Goal: Transaction & Acquisition: Purchase product/service

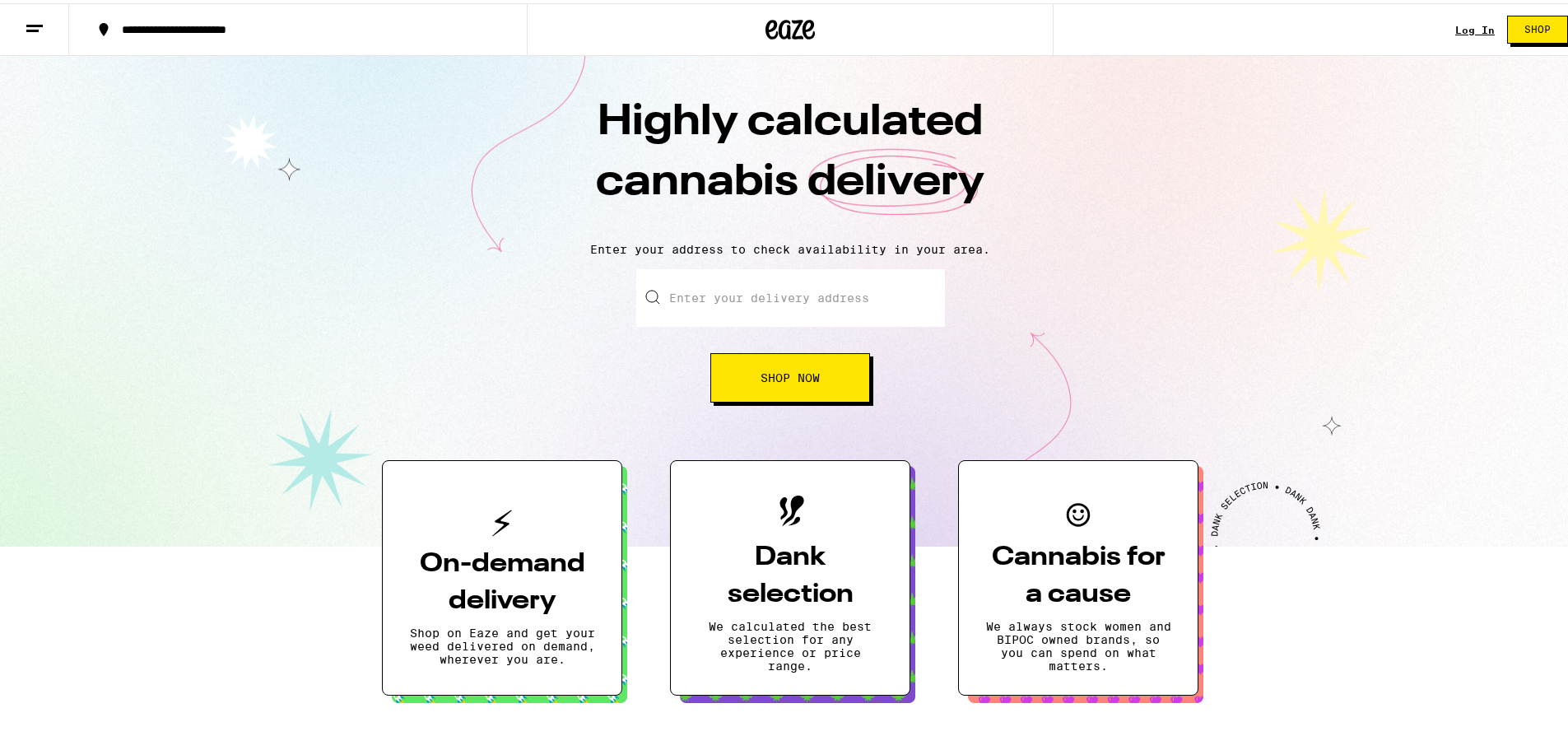
click at [839, 357] on button "Shop Now" at bounding box center [790, 375] width 160 height 49
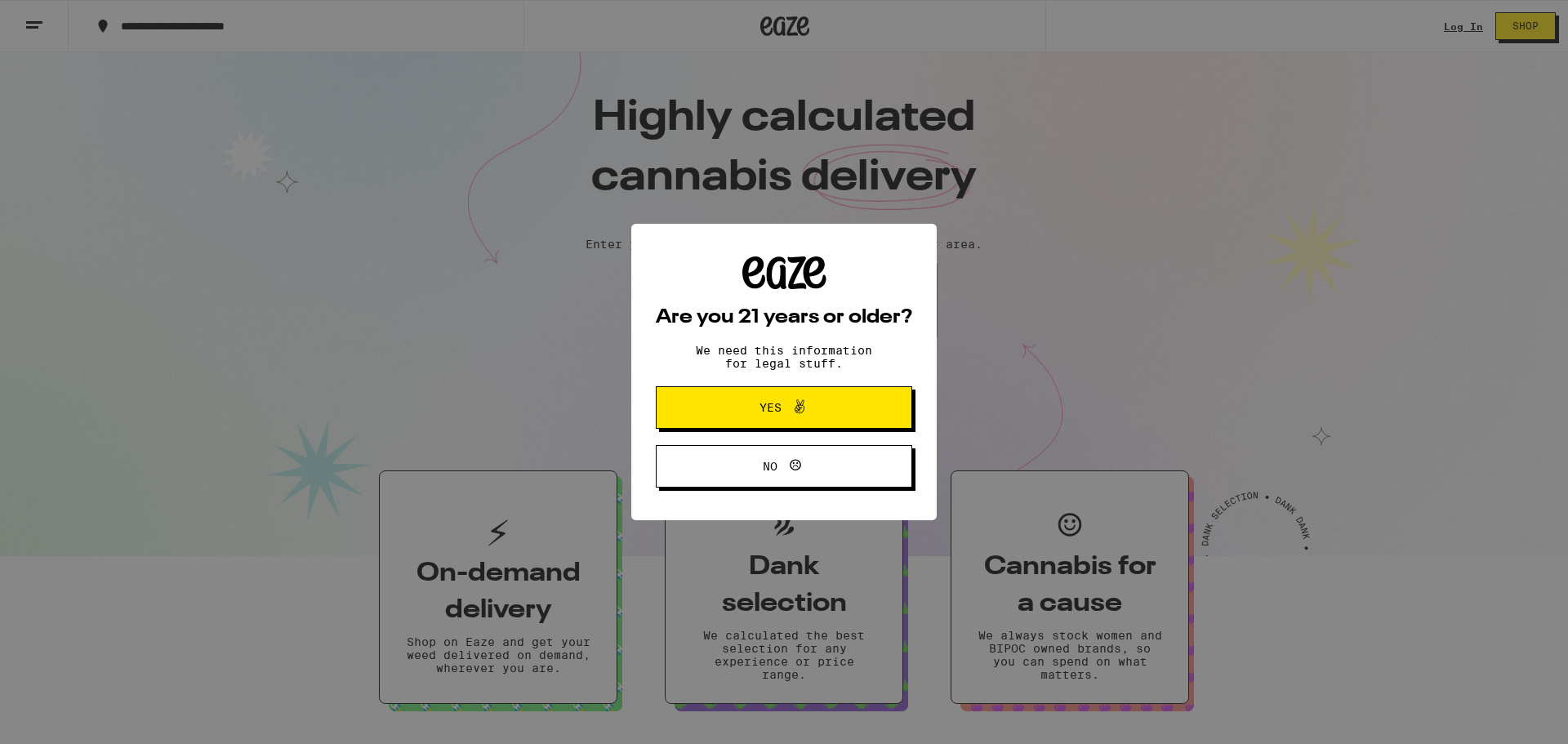
click at [1435, 21] on div "Are you 21 years or older? We need this information for legal stuff. Yes No" at bounding box center [784, 372] width 1568 height 744
click at [857, 392] on button "Yes" at bounding box center [784, 407] width 257 height 42
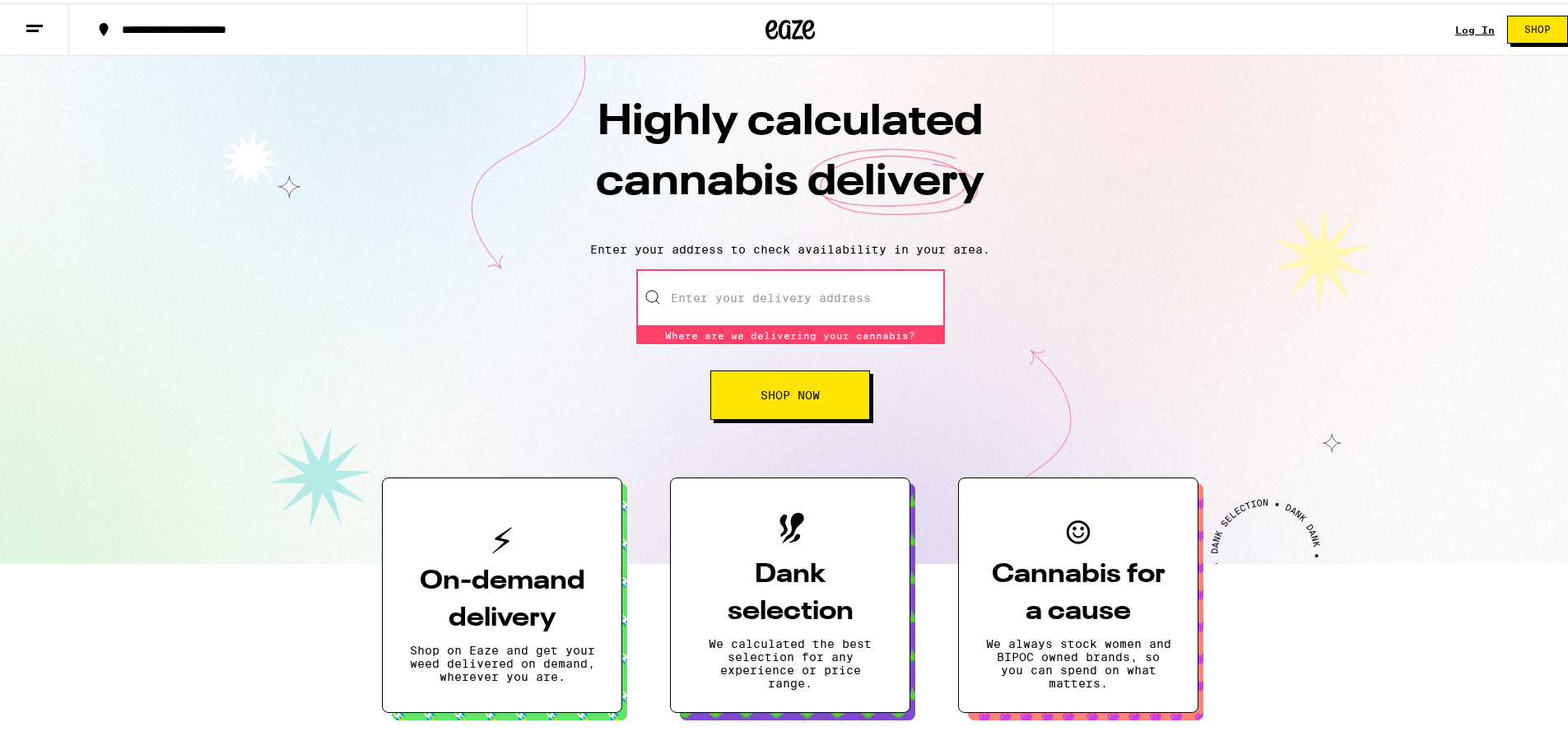
click at [1479, 24] on link "Log In" at bounding box center [1475, 26] width 40 height 10
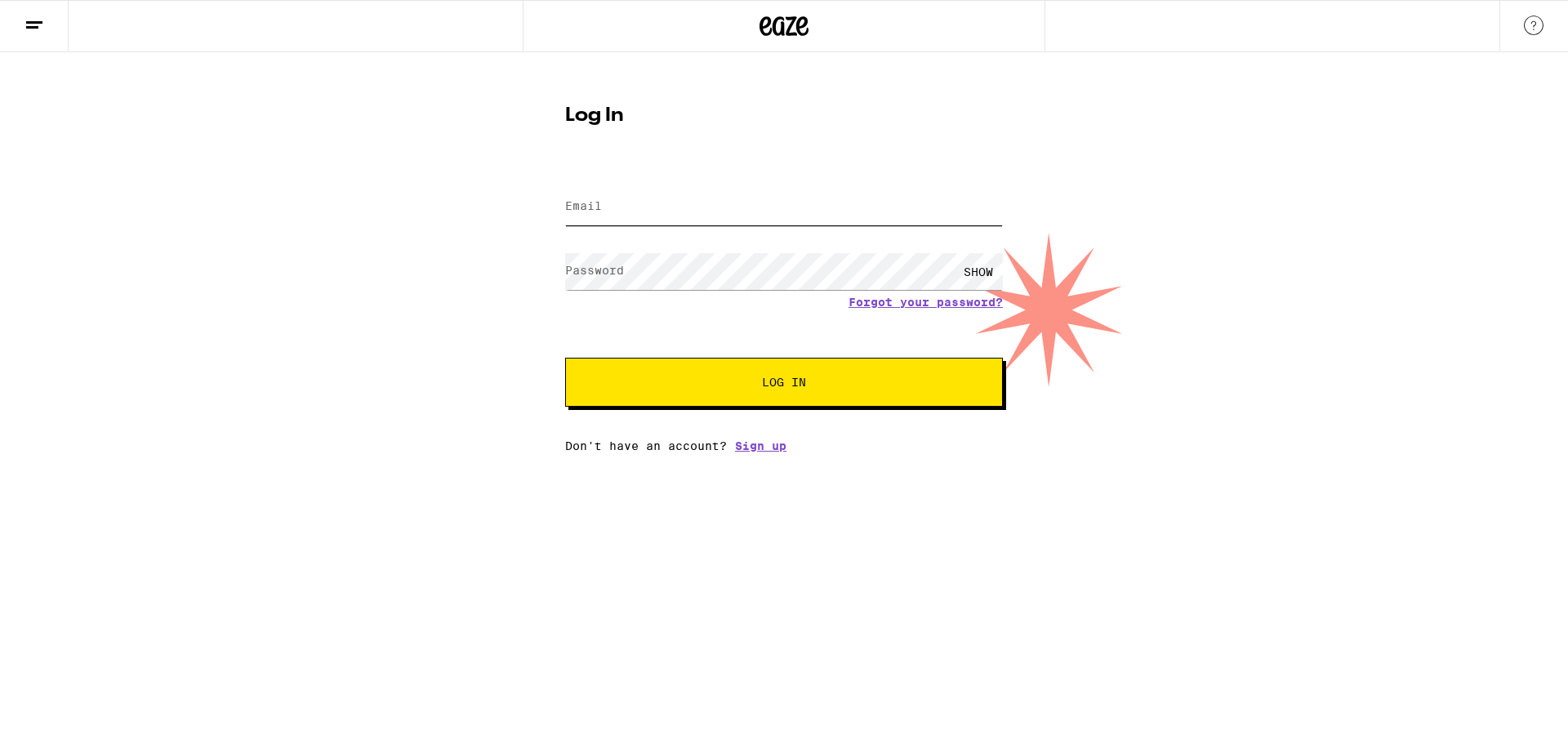
click at [852, 193] on input "Email" at bounding box center [783, 206] width 438 height 36
type input "[EMAIL_ADDRESS][DOMAIN_NAME]"
click at [565, 358] on button "Log In" at bounding box center [783, 382] width 438 height 49
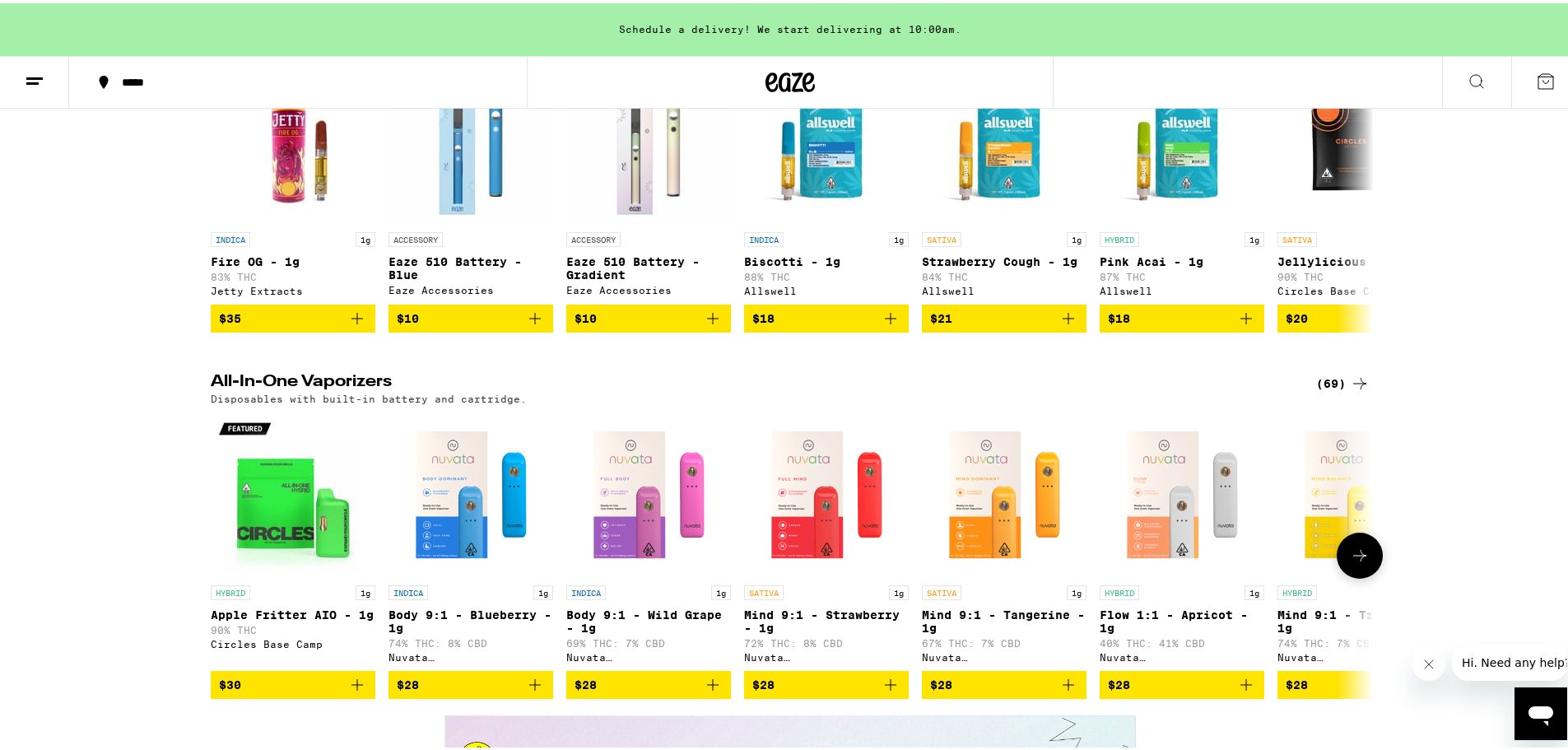
scroll to position [2223, 0]
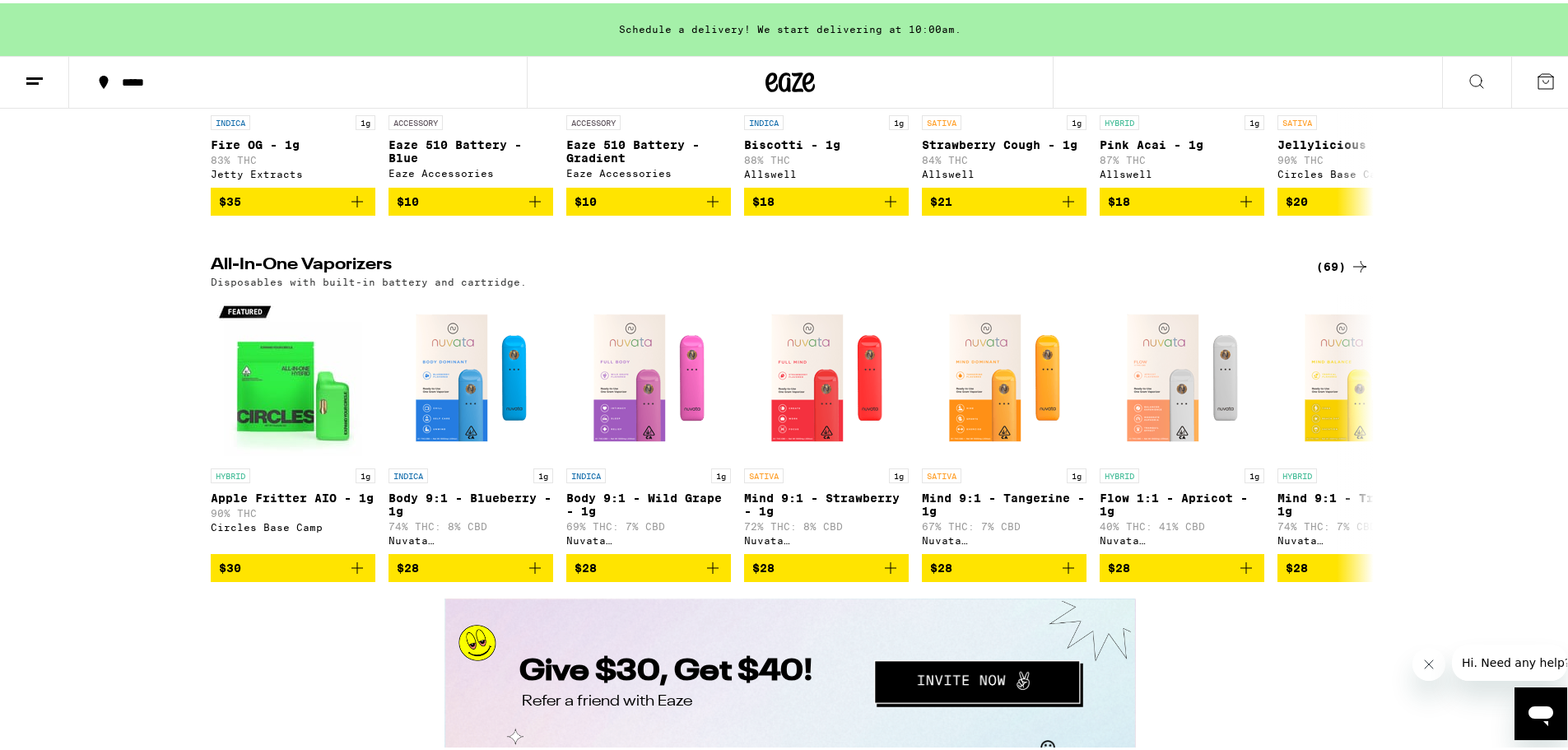
drag, startPoint x: 191, startPoint y: 547, endPoint x: 181, endPoint y: 537, distance: 14.1
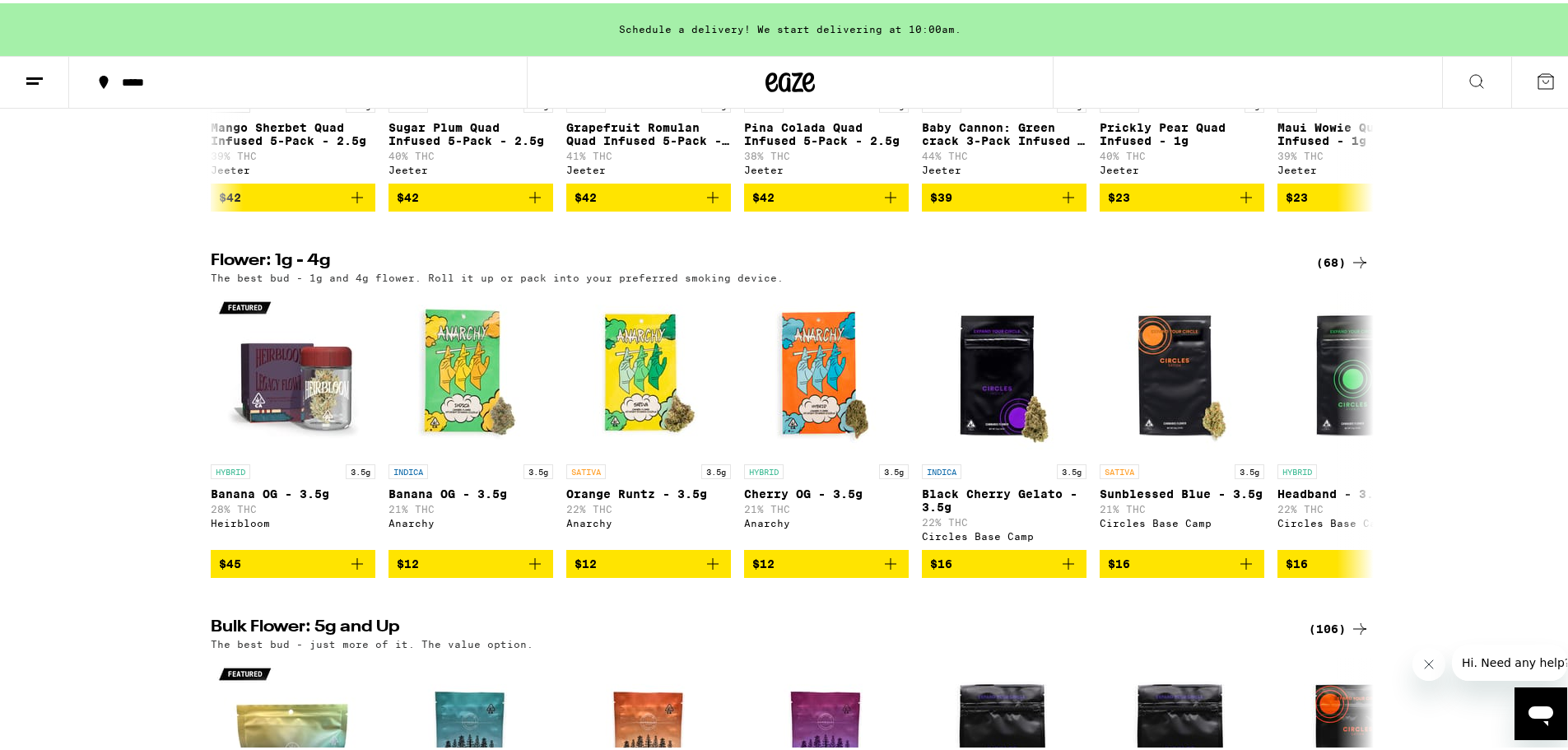
scroll to position [0, 0]
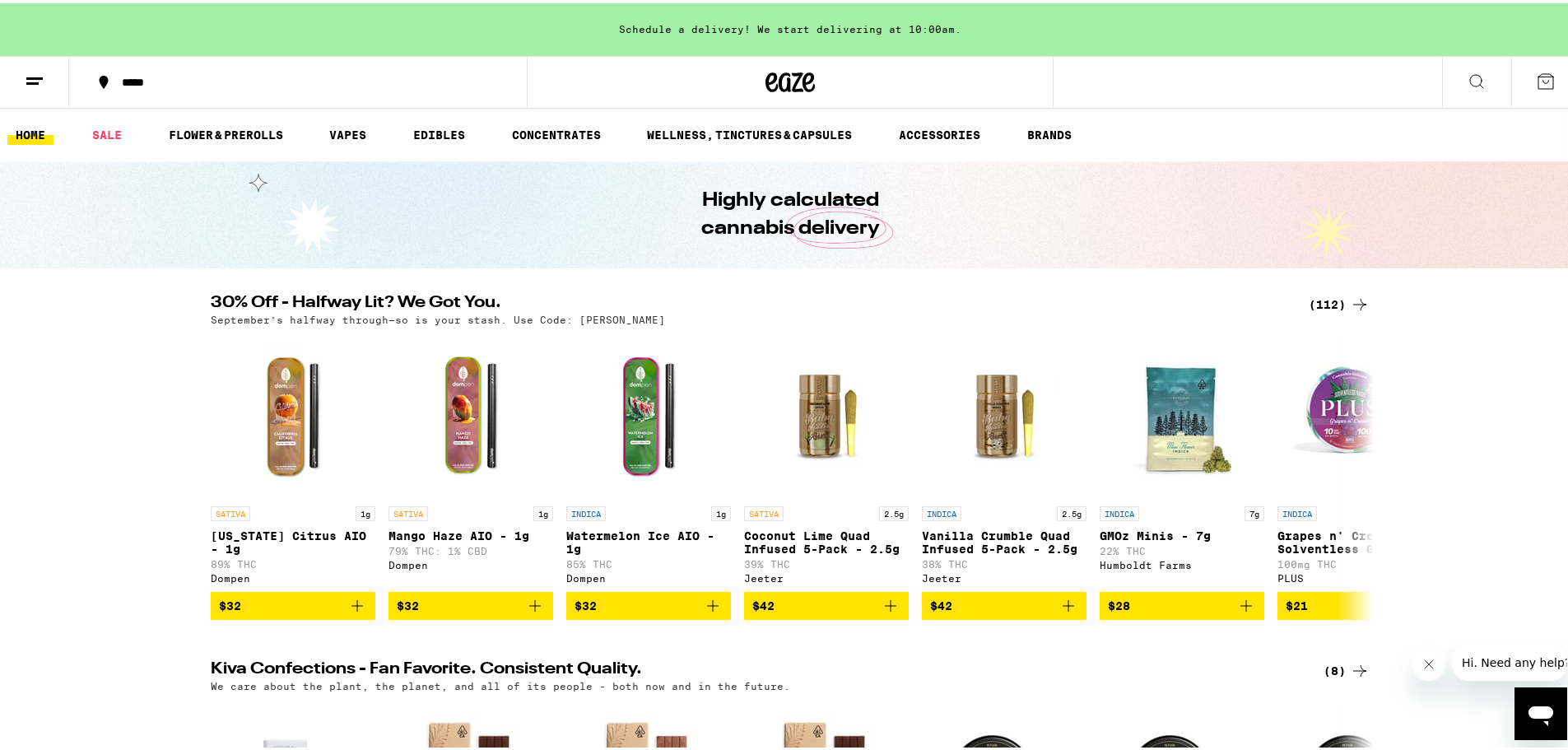
click at [1350, 302] on icon at bounding box center [1359, 301] width 20 height 20
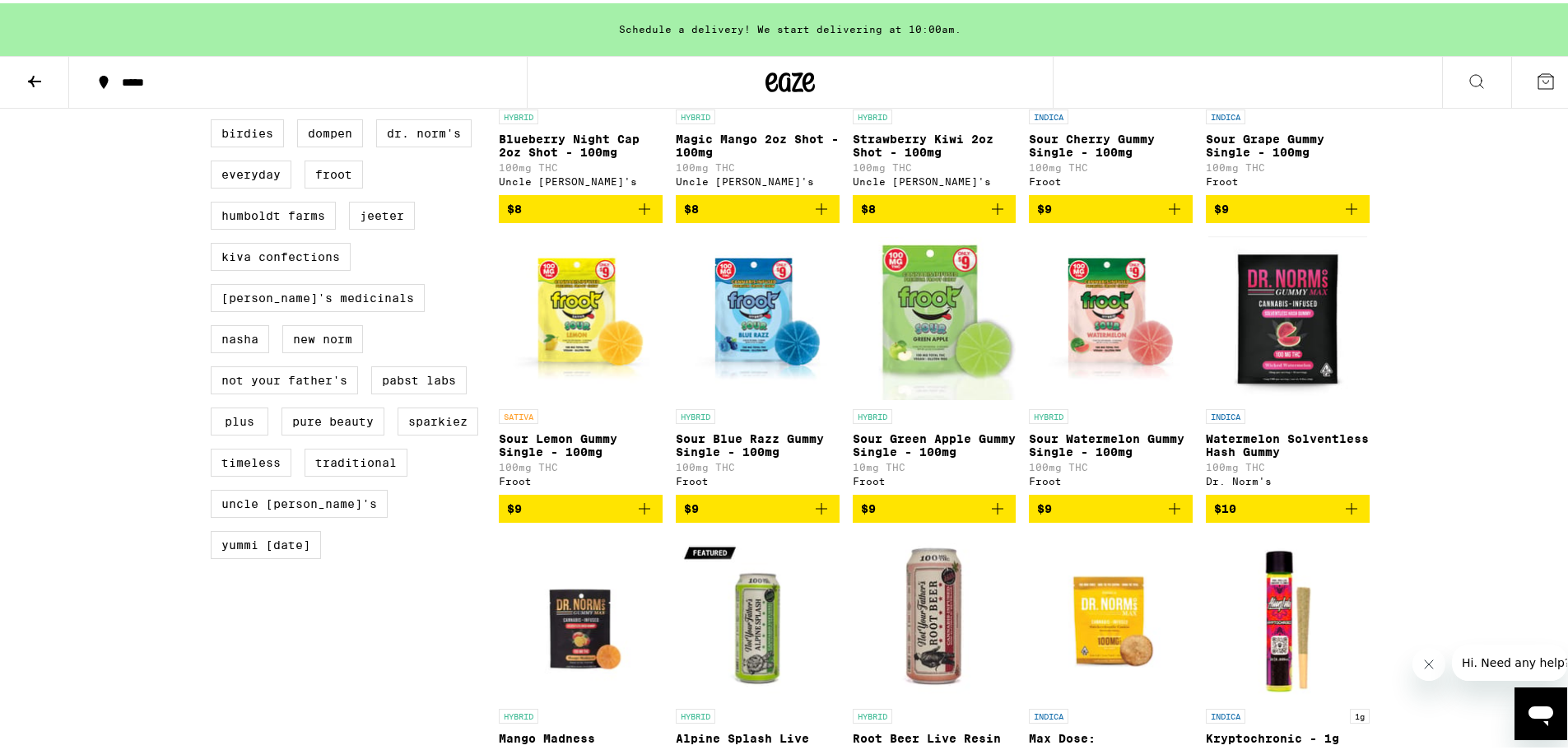
scroll to position [1048, 0]
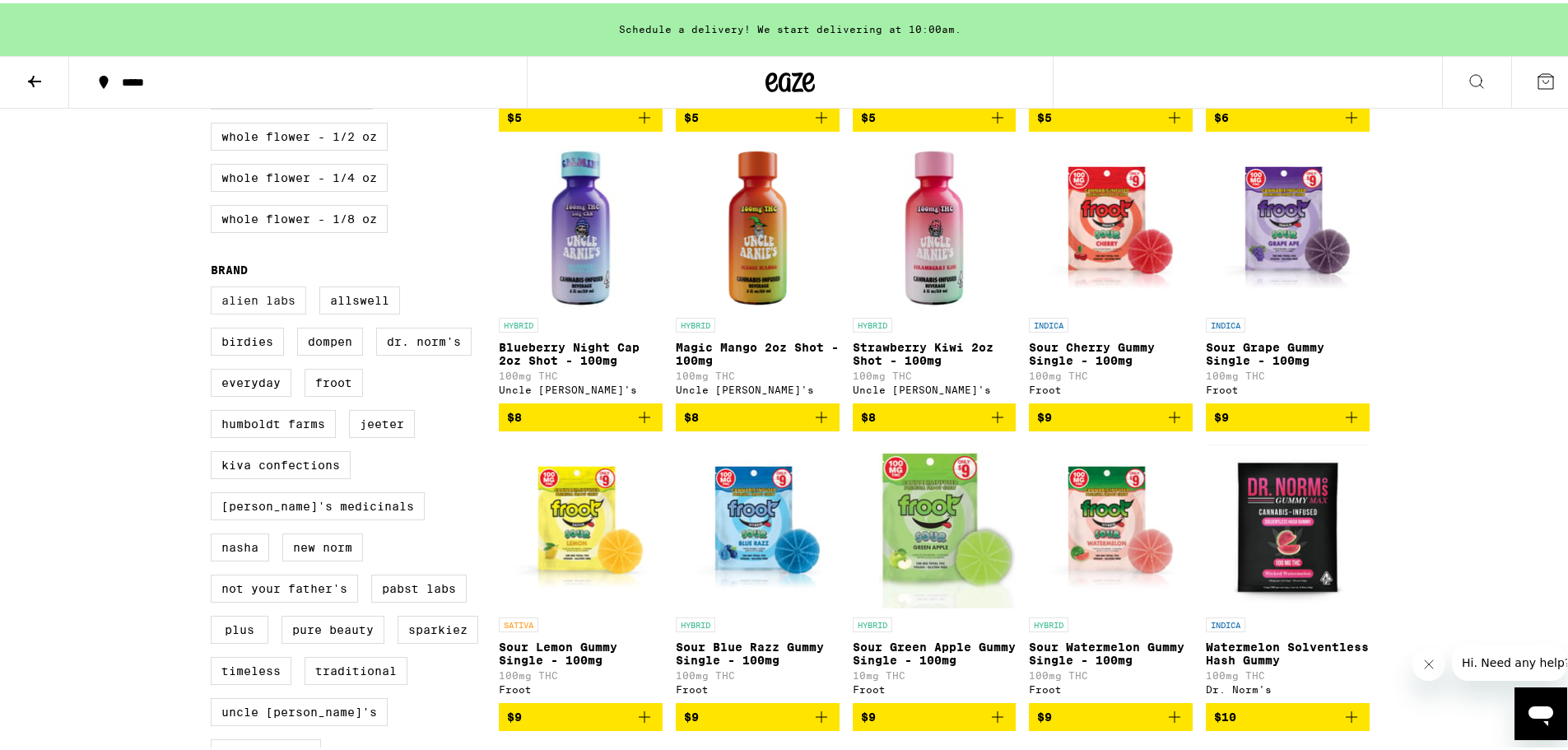
click at [270, 311] on label "Alien Labs" at bounding box center [258, 297] width 95 height 28
click at [214, 286] on input "Alien Labs" at bounding box center [214, 286] width 1 height 1
checkbox input "true"
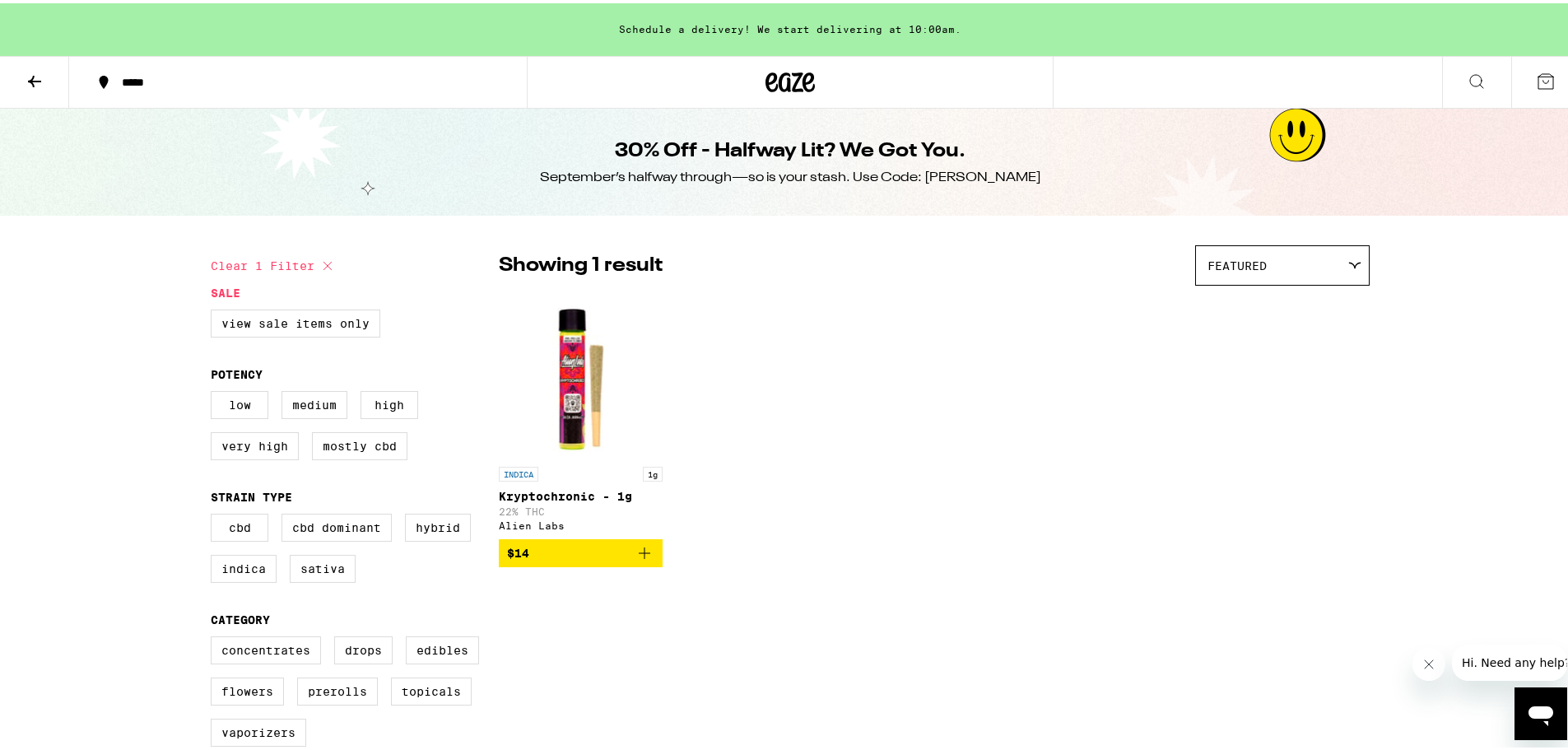
click at [41, 74] on icon at bounding box center [34, 78] width 20 height 20
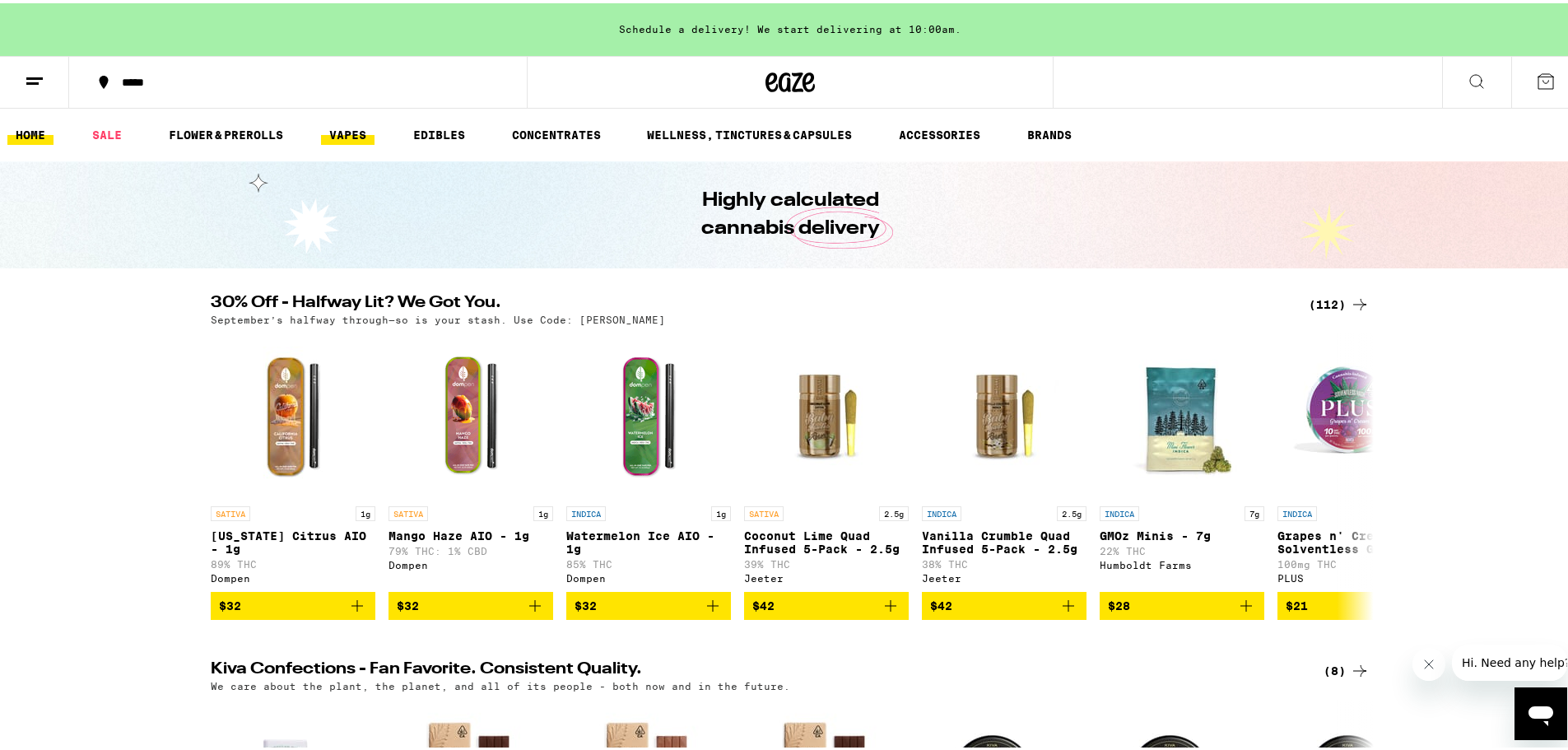
drag, startPoint x: 347, startPoint y: 144, endPoint x: 345, endPoint y: 135, distance: 9.2
click at [346, 139] on ul "HOME SALE FLOWER & PREROLLS VAPES EDIBLES CONCENTRATES WELLNESS, TINCTURES & CA…" at bounding box center [790, 132] width 1580 height 53
click at [345, 135] on link "VAPES" at bounding box center [347, 131] width 54 height 20
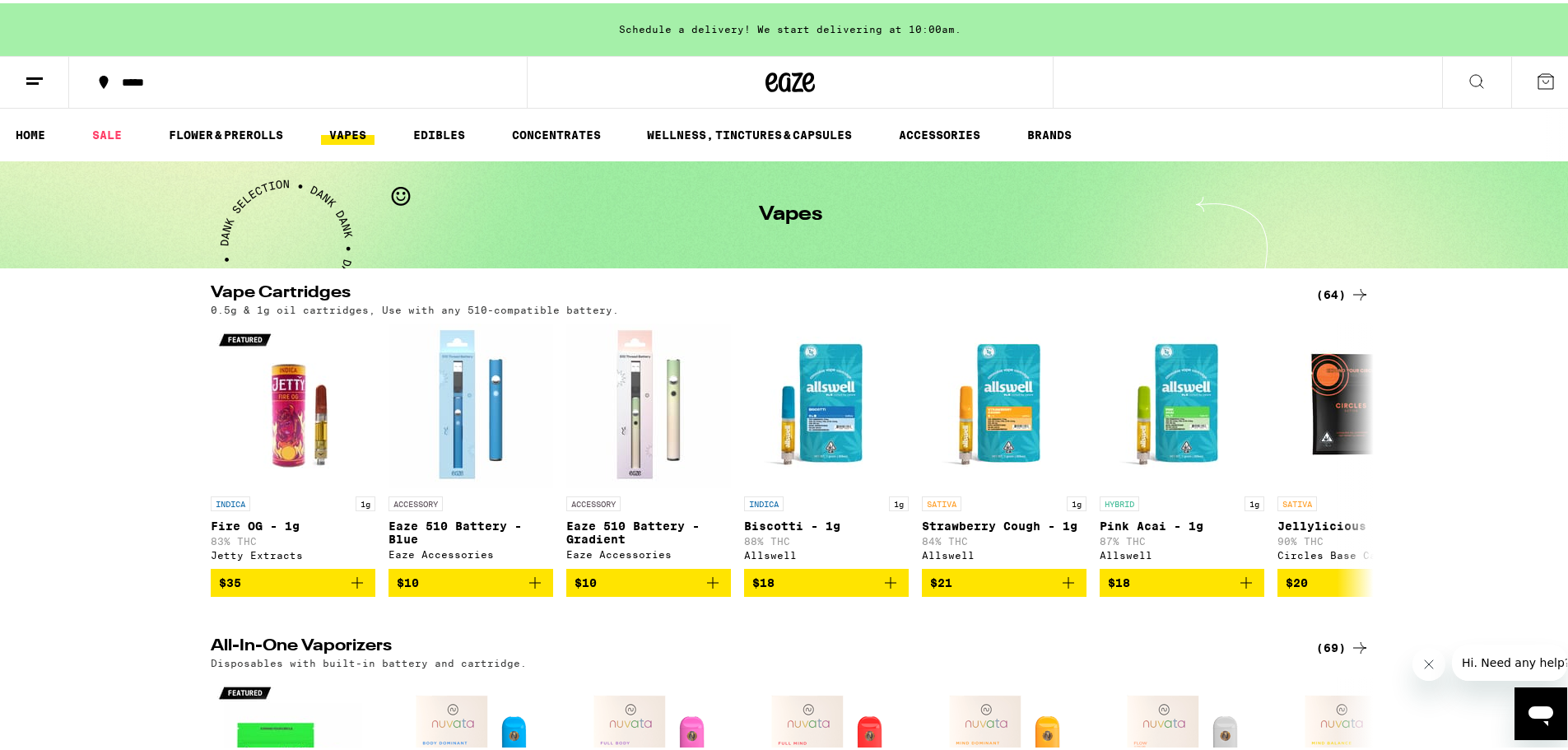
click at [1350, 284] on icon at bounding box center [1359, 291] width 20 height 20
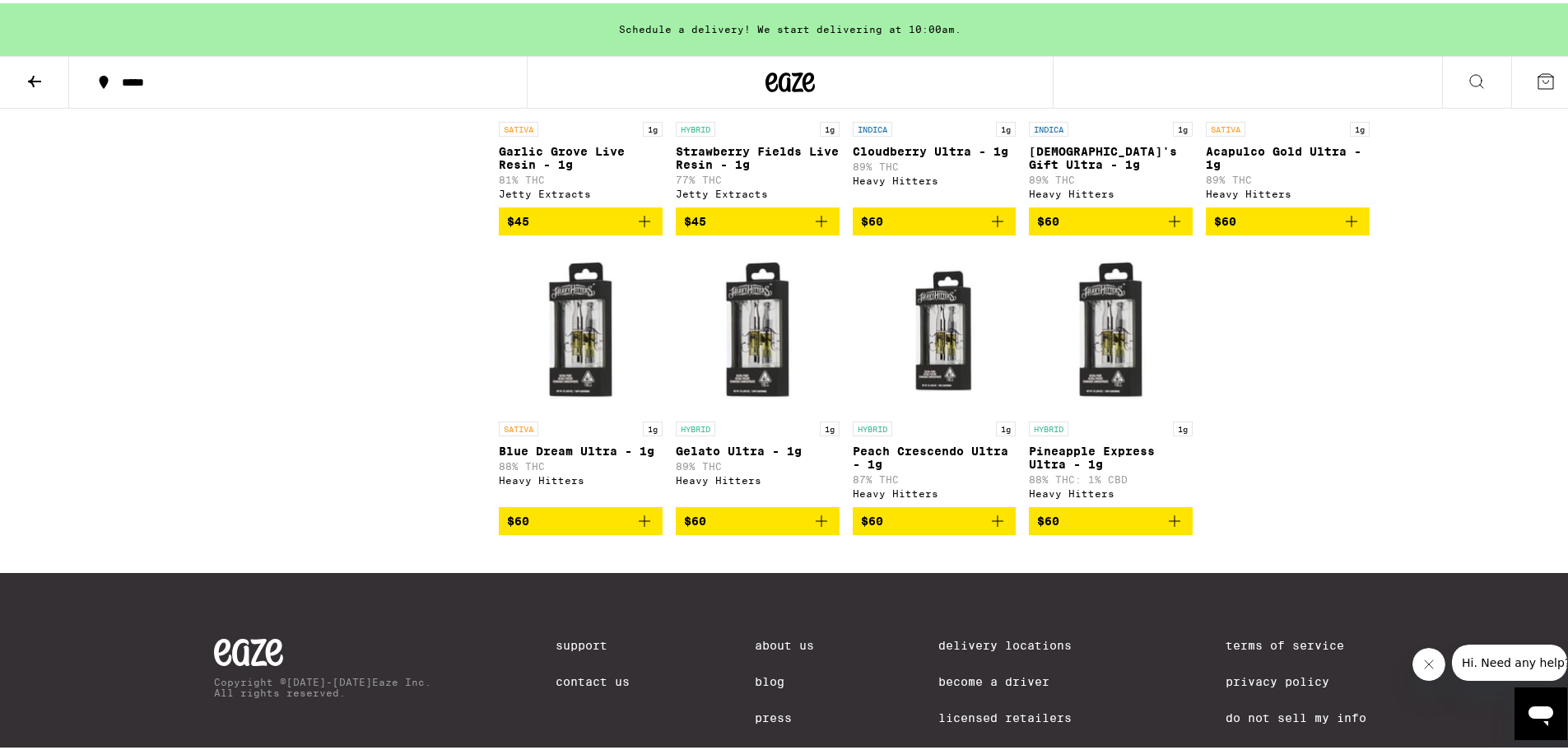
scroll to position [3705, 0]
